Goal: Task Accomplishment & Management: Complete application form

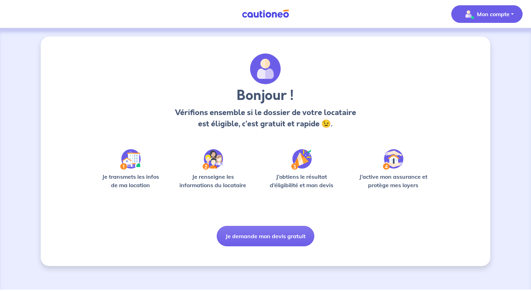
click at [493, 12] on p "Mon compte" at bounding box center [493, 14] width 33 height 8
click at [477, 43] on link "Mes informations" at bounding box center [480, 43] width 57 height 11
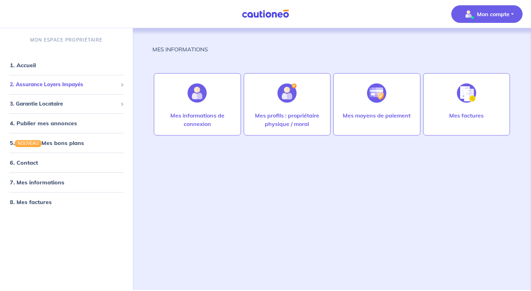
click at [82, 84] on span "2. Assurance Loyers Impayés" at bounding box center [64, 84] width 108 height 8
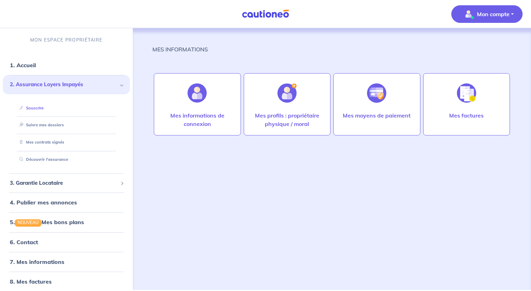
click at [44, 110] on link "Souscrire" at bounding box center [30, 107] width 27 height 5
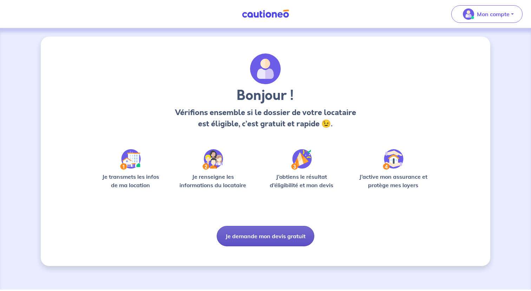
click at [265, 239] on button "Je demande mon devis gratuit" at bounding box center [266, 236] width 98 height 20
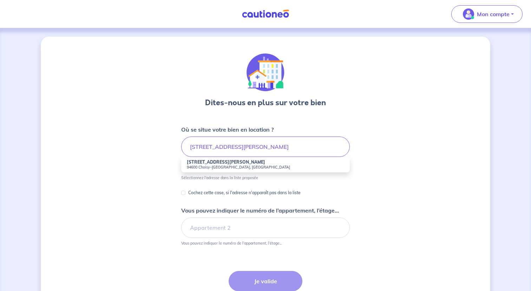
click at [273, 164] on li "1 Rue du Lieutenant Colonel Curie 94600 Choisy-le-Roi, France" at bounding box center [265, 164] width 169 height 15
type input "1 Rue du Lieutenant Colonel Curie, 94600 Choisy-le-Roi, France"
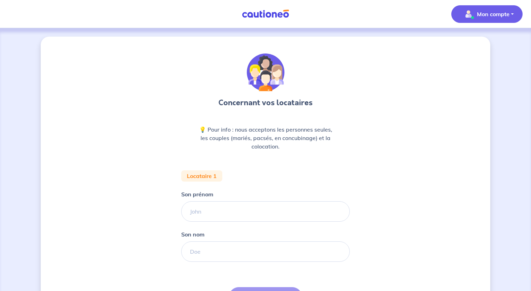
click at [488, 10] on p "Mon compte" at bounding box center [493, 14] width 33 height 8
click at [473, 44] on link "Mes informations" at bounding box center [480, 43] width 57 height 11
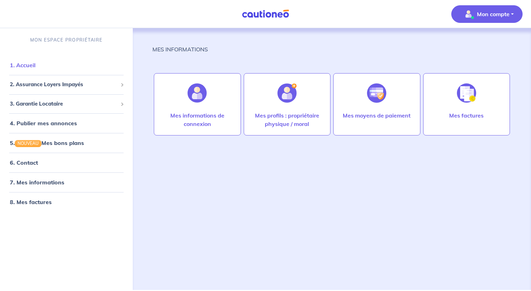
click at [34, 61] on link "1. Accueil" at bounding box center [23, 64] width 26 height 7
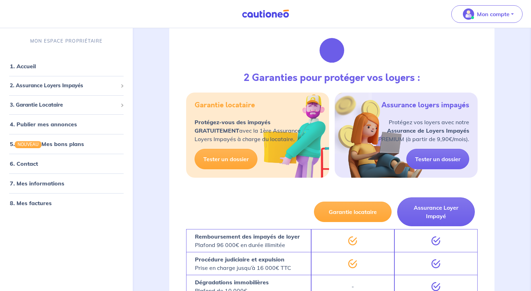
scroll to position [77, 0]
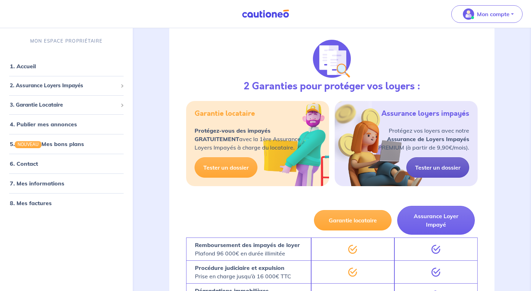
click at [442, 168] on link "Tester un dossier" at bounding box center [437, 167] width 63 height 20
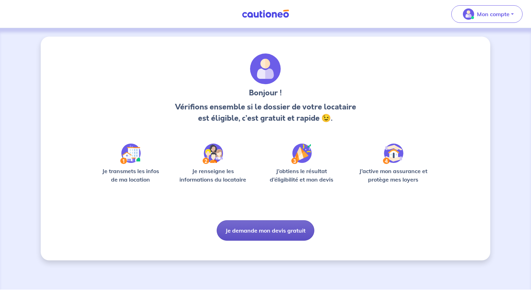
click at [267, 235] on button "Je demande mon devis gratuit" at bounding box center [266, 230] width 98 height 20
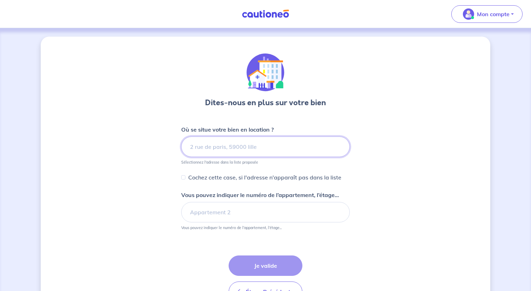
click at [253, 148] on input at bounding box center [265, 146] width 169 height 20
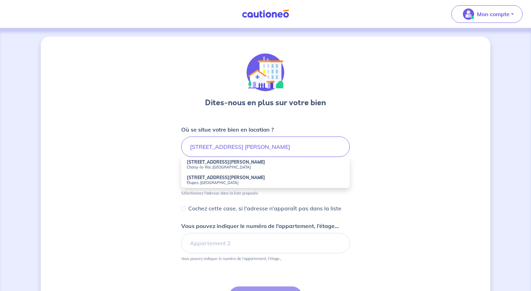
click at [220, 166] on small "Choisy-le-Roi, France" at bounding box center [265, 166] width 157 height 5
type input "1 Rue du Lieutenant Colonel Curie, Choisy-le-Roi, France"
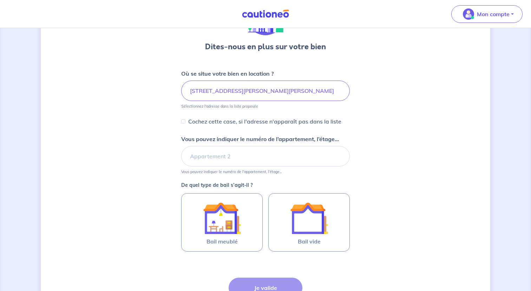
scroll to position [72, 0]
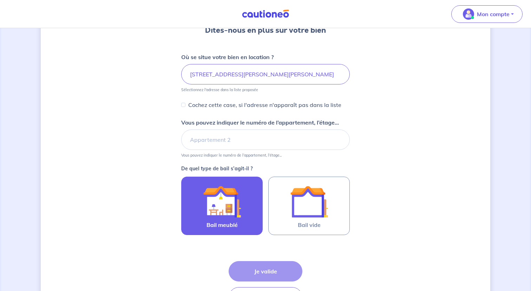
click at [241, 208] on div at bounding box center [222, 201] width 64 height 38
click at [0, 0] on input "Bail meublé" at bounding box center [0, 0] width 0 height 0
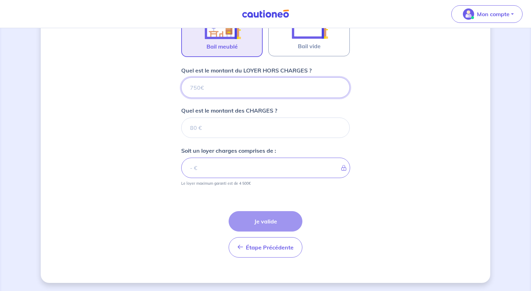
scroll to position [251, 0]
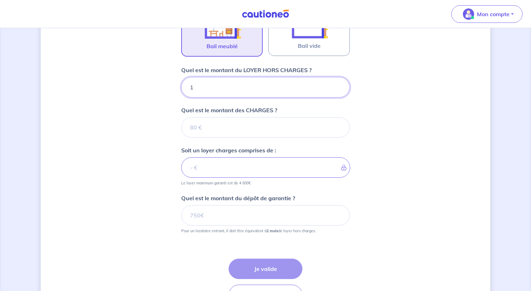
type input "11"
type input "1100"
type input "11"
type input "1101"
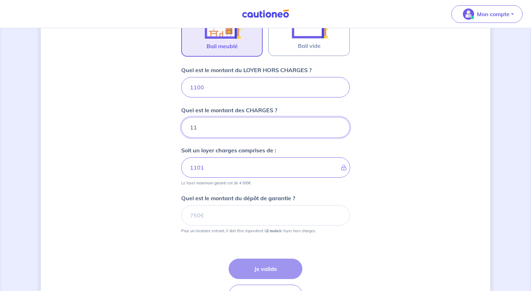
type input "113"
type input "1111"
type input "1130"
type input "2230"
type input "1"
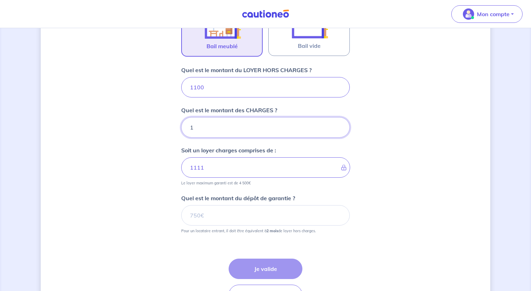
type input "1101"
type input "130"
type input "1113"
type input "130"
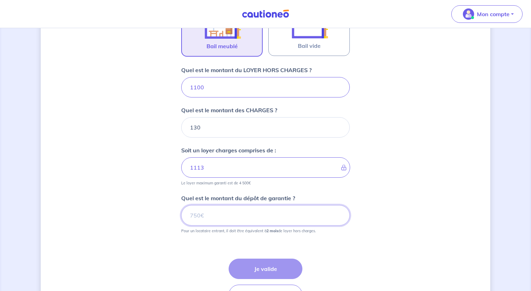
type input "1230"
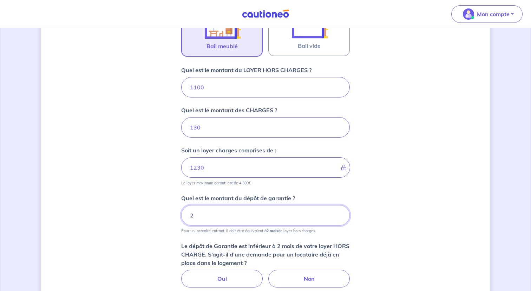
type input "2200"
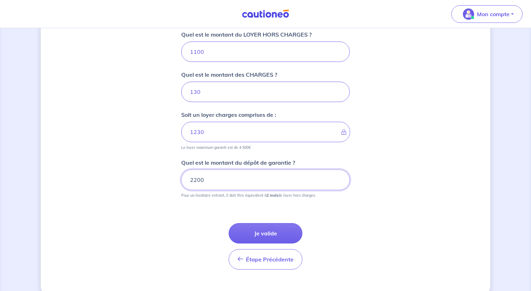
scroll to position [299, 0]
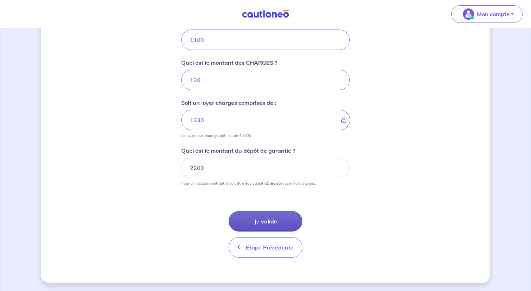
click at [276, 225] on button "Je valide" at bounding box center [266, 221] width 74 height 20
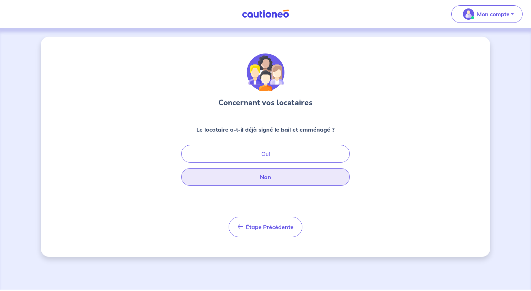
click at [279, 179] on button "Non" at bounding box center [265, 177] width 169 height 18
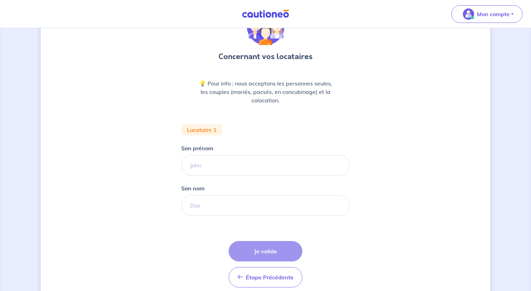
scroll to position [47, 0]
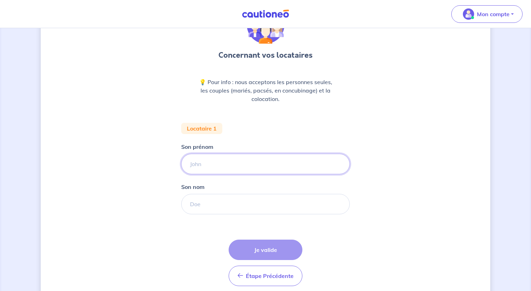
click at [243, 164] on input "Son prénom" at bounding box center [265, 164] width 169 height 20
click at [214, 165] on input "Esso Youdou" at bounding box center [265, 164] width 169 height 20
type input "Esso Yodou"
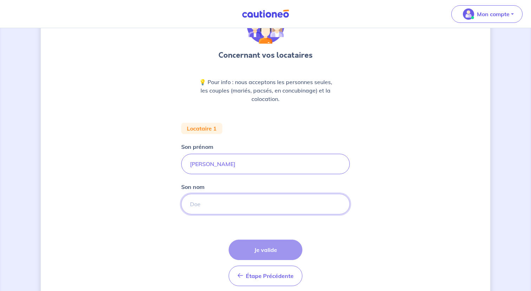
click at [222, 197] on input "Son nom" at bounding box center [265, 204] width 169 height 20
click at [232, 204] on input "Son nom" at bounding box center [265, 204] width 169 height 20
paste input "Désolé je me suis trompé, vous ne m'avez pas envoyé l'adresse"
type input "Désolé je me suis trompé, vous ne m'avez pas envoyé l'adresse"
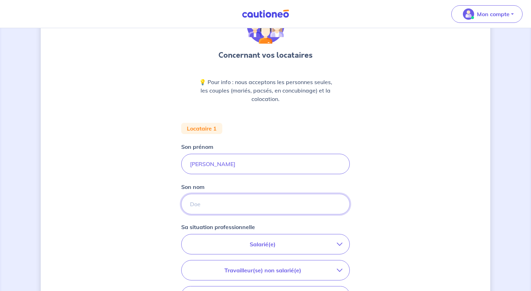
scroll to position [0, 0]
click at [224, 204] on input "Son nom" at bounding box center [265, 204] width 169 height 20
paste input "Badameli"
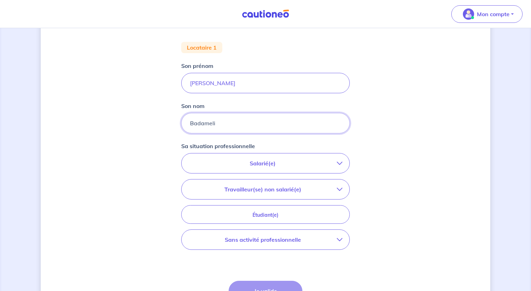
scroll to position [135, 0]
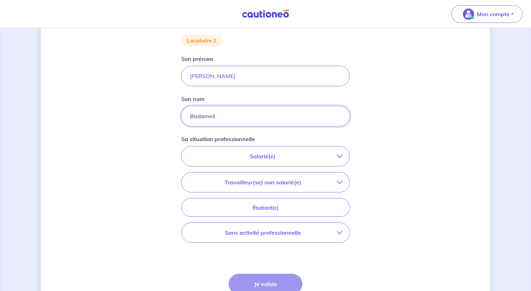
type input "Badameli"
click at [301, 152] on p "Salarié(e)" at bounding box center [263, 156] width 148 height 8
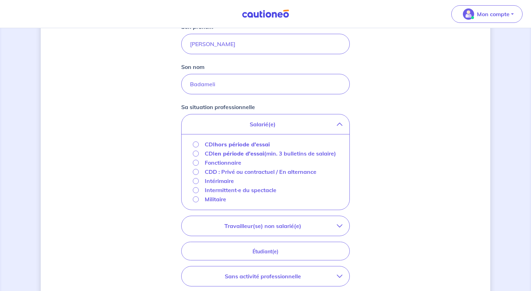
scroll to position [170, 0]
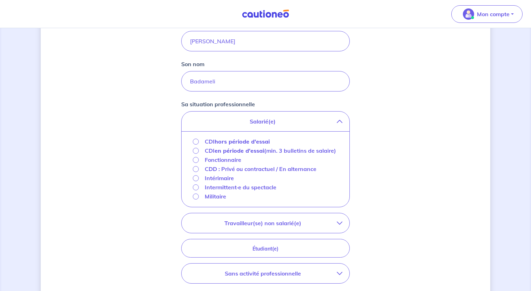
click at [235, 141] on strong "hors période d'essai" at bounding box center [242, 141] width 55 height 7
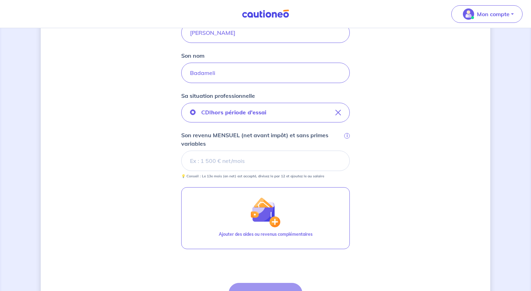
scroll to position [182, 0]
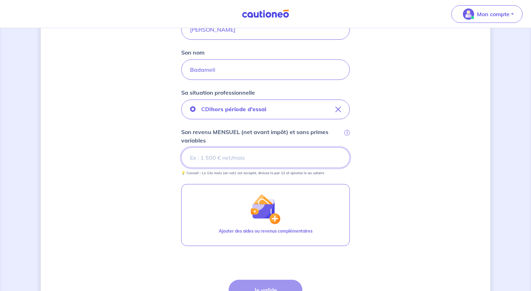
click at [254, 158] on input "Son revenu MENSUEL (net avant impôt) et sans primes variables i" at bounding box center [265, 157] width 169 height 20
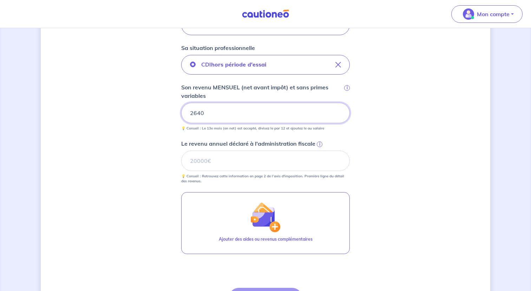
scroll to position [228, 0]
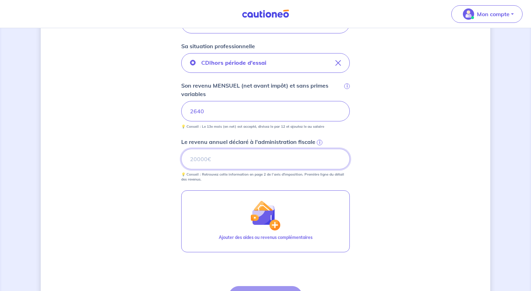
click at [291, 161] on input "Le revenu annuel déclaré à l'administration fiscale i" at bounding box center [265, 159] width 169 height 20
click at [320, 142] on span "i" at bounding box center [320, 142] width 6 height 6
click at [320, 149] on input "Le revenu annuel déclaré à l'administration fiscale i" at bounding box center [265, 159] width 169 height 20
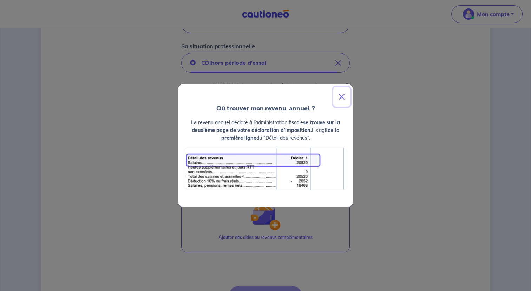
click at [344, 98] on button "Close" at bounding box center [341, 97] width 17 height 20
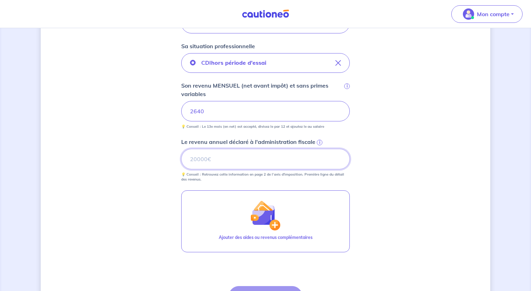
click at [274, 159] on input "Le revenu annuel déclaré à l'administration fiscale i" at bounding box center [265, 159] width 169 height 20
type input "13588"
click at [382, 187] on div "Concernant vos locataires 💡 Pour info : nous acceptons les personnes seules, le…" at bounding box center [266, 83] width 450 height 549
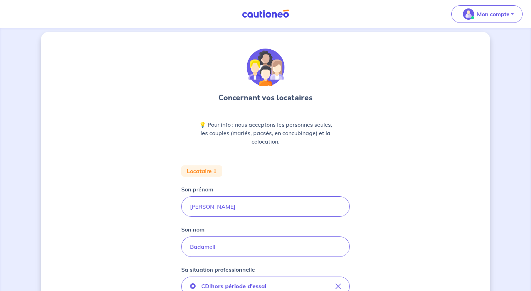
scroll to position [0, 0]
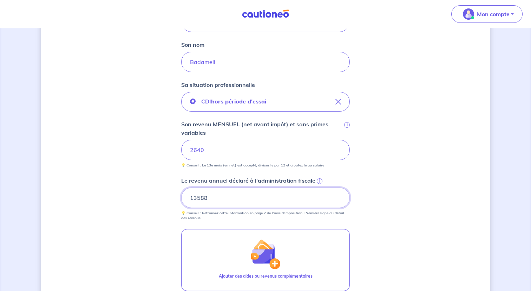
click at [300, 207] on input "13588" at bounding box center [265, 197] width 169 height 20
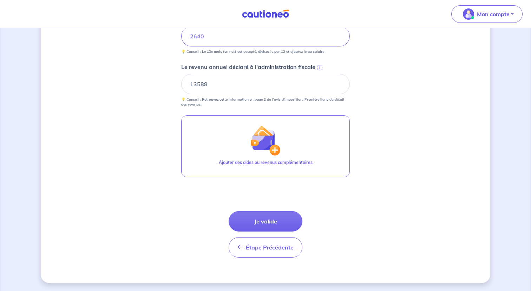
scroll to position [303, 0]
click at [268, 221] on button "Je valide" at bounding box center [266, 220] width 74 height 20
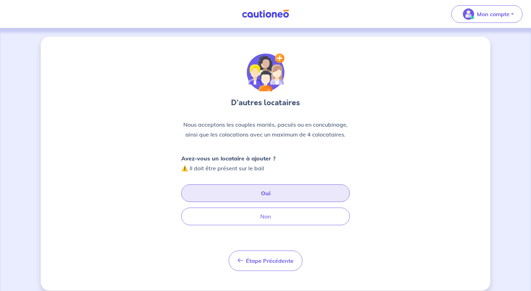
click at [275, 193] on button "Oui" at bounding box center [265, 193] width 169 height 18
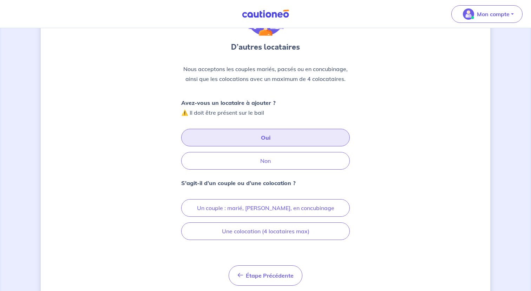
scroll to position [78, 0]
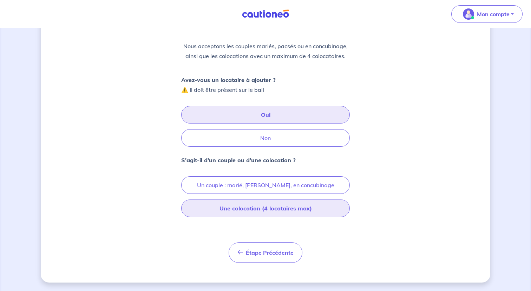
click at [263, 212] on button "Une colocation (4 locataires max)" at bounding box center [265, 208] width 169 height 18
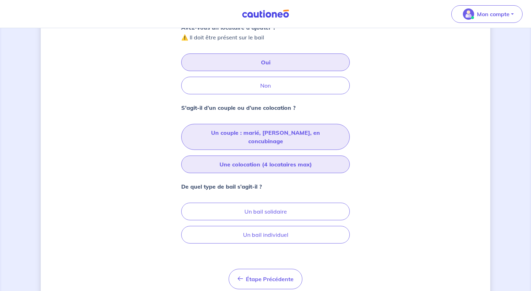
scroll to position [149, 0]
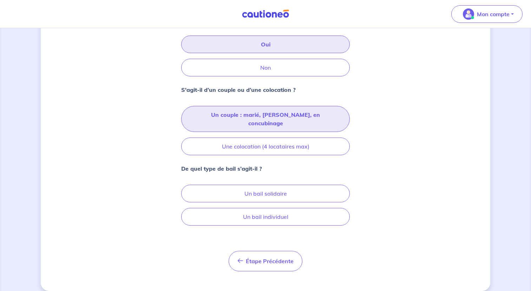
click at [301, 109] on button "Un couple : marié, pacsé, en concubinage" at bounding box center [265, 119] width 169 height 26
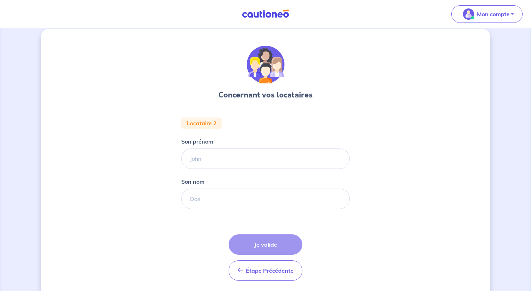
scroll to position [13, 0]
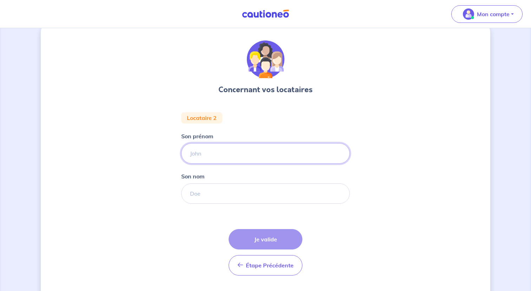
click at [281, 155] on input "Son prénom" at bounding box center [265, 153] width 169 height 20
click at [213, 153] on input "Son prénom" at bounding box center [265, 153] width 169 height 20
paste input "Joëlle Akou-Edi"
click at [206, 154] on input "Joëlle Akou-Edi" at bounding box center [265, 153] width 169 height 20
click at [196, 154] on input "Joëlle Akou-Edi" at bounding box center [265, 153] width 169 height 20
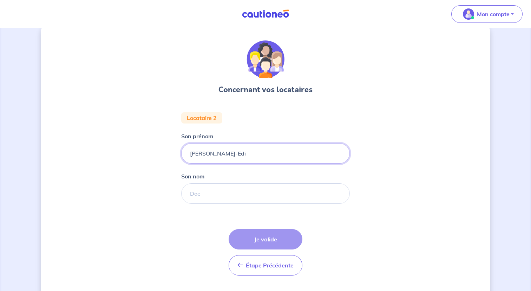
click at [196, 154] on input "Joëlle Akou-Edi" at bounding box center [265, 153] width 169 height 20
drag, startPoint x: 206, startPoint y: 155, endPoint x: 246, endPoint y: 152, distance: 40.5
click at [246, 152] on input "Joëlle Akou-Edi" at bounding box center [265, 153] width 169 height 20
type input "Joëlle"
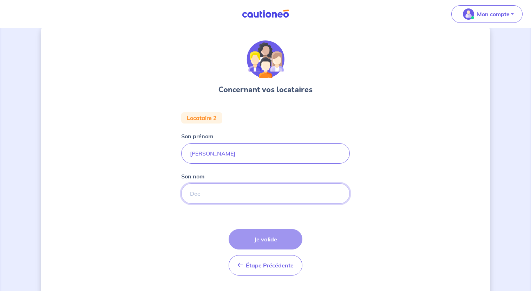
click at [228, 191] on input "Son nom" at bounding box center [265, 193] width 169 height 20
paste input "Akou-Edi"
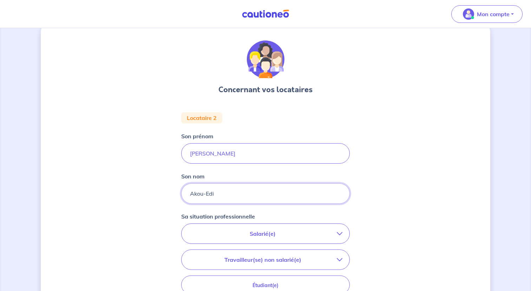
type input "Akou-Edi"
click at [393, 197] on div "Concernant vos locataires Locataire 2 Son prénom Joëlle Son nom Akou-Edi Sa sit…" at bounding box center [266, 223] width 450 height 399
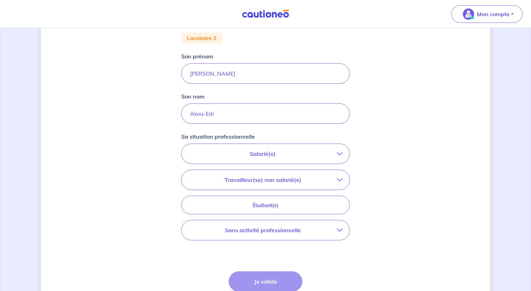
scroll to position [119, 0]
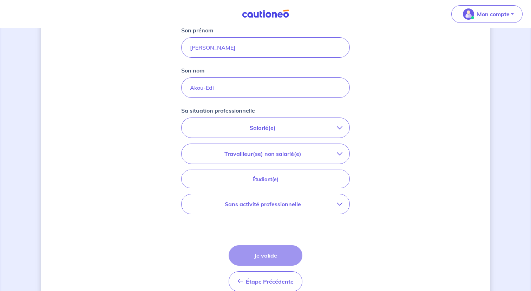
click at [312, 131] on p "Salarié(e)" at bounding box center [263, 127] width 148 height 8
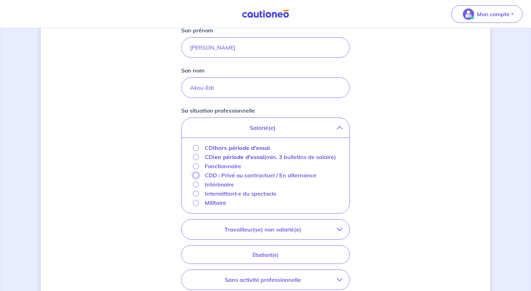
click at [196, 178] on input "CDD : Privé ou contractuel / En alternance" at bounding box center [196, 175] width 6 height 6
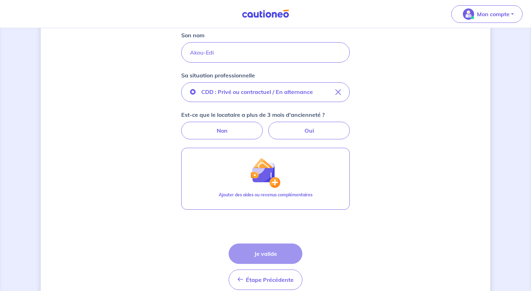
scroll to position [157, 0]
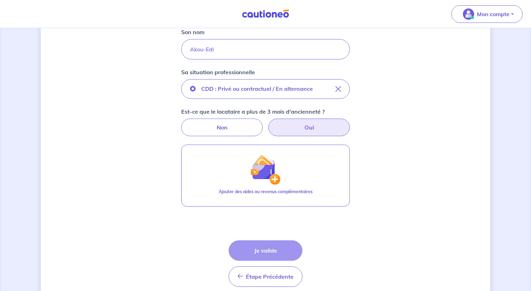
click at [299, 128] on label "Oui" at bounding box center [309, 127] width 82 height 18
click at [268, 123] on input "Oui" at bounding box center [265, 120] width 5 height 5
radio input "true"
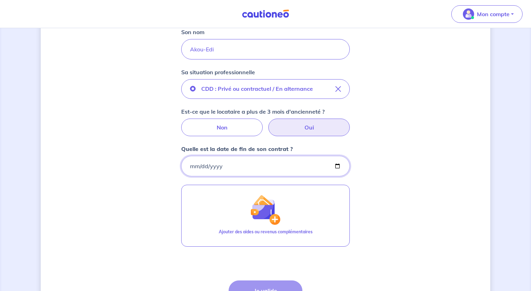
click at [273, 165] on input "Quelle est la date de fin de son contrat ?" at bounding box center [265, 166] width 169 height 20
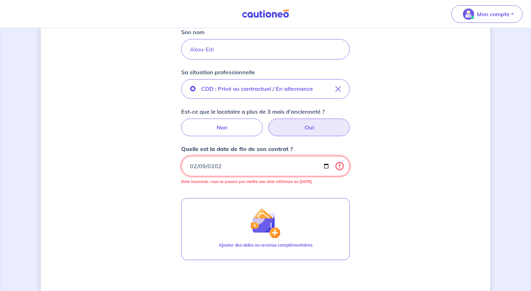
type input "2026-02-09"
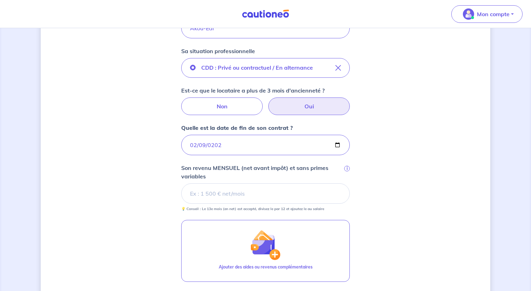
scroll to position [185, 0]
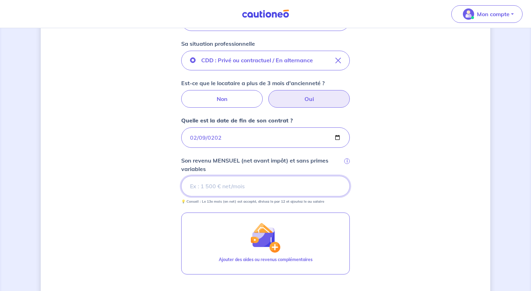
click at [279, 188] on input "Son revenu MENSUEL (net avant impôt) et sans primes variables i" at bounding box center [265, 186] width 169 height 20
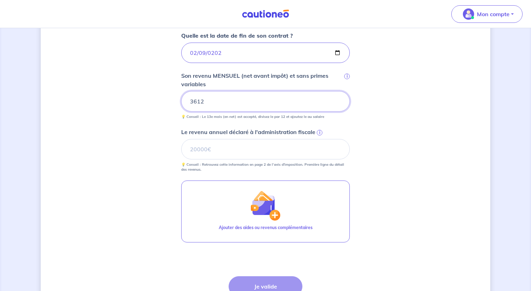
scroll to position [272, 0]
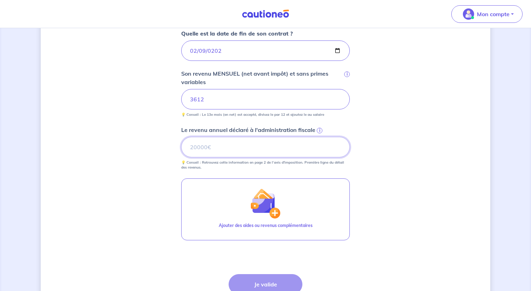
click at [298, 151] on input "Le revenu annuel déclaré à l'administration fiscale i" at bounding box center [265, 147] width 169 height 20
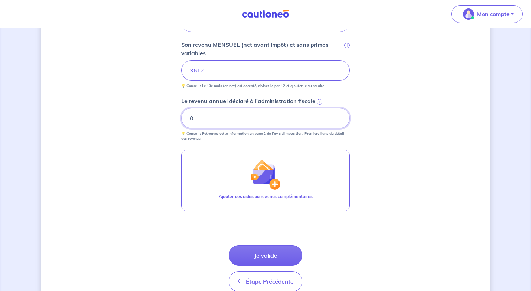
scroll to position [332, 0]
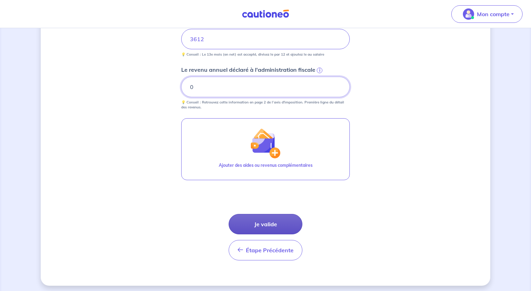
type input "0"
click at [279, 223] on button "Je valide" at bounding box center [266, 224] width 74 height 20
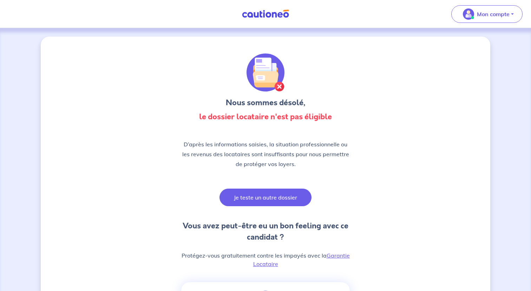
click at [269, 201] on button "Je teste un autre dossier" at bounding box center [266, 197] width 92 height 18
